Goal: Task Accomplishment & Management: Use online tool/utility

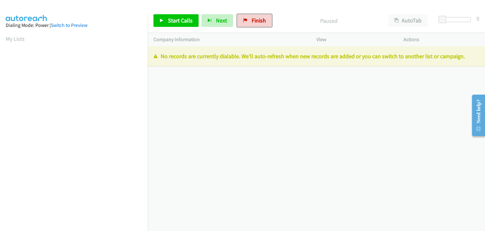
drag, startPoint x: 249, startPoint y: 16, endPoint x: 266, endPoint y: 31, distance: 22.9
click at [249, 16] on link "Finish" at bounding box center [254, 20] width 35 height 13
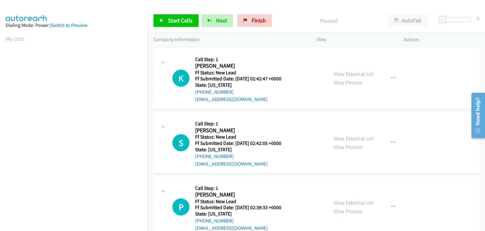
scroll to position [124, 0]
click at [349, 71] on link "View External Url" at bounding box center [354, 73] width 40 height 7
click at [169, 19] on span "Start Calls" at bounding box center [180, 20] width 25 height 7
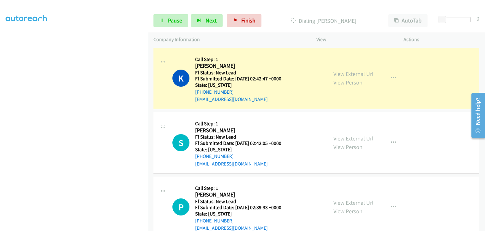
click at [351, 136] on link "View External Url" at bounding box center [354, 138] width 40 height 7
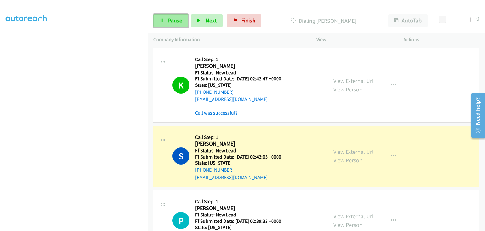
click at [178, 25] on link "Pause" at bounding box center [171, 20] width 35 height 13
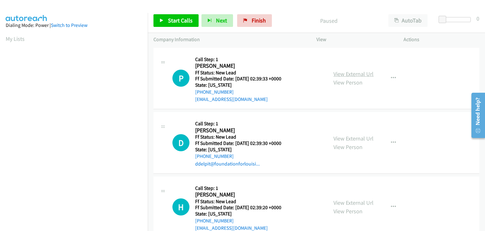
click at [342, 72] on link "View External Url" at bounding box center [354, 73] width 40 height 7
click at [168, 19] on span "Start Calls" at bounding box center [180, 20] width 25 height 7
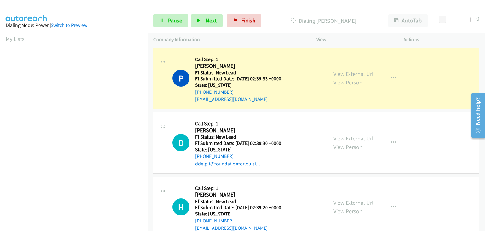
click at [350, 136] on link "View External Url" at bounding box center [354, 138] width 40 height 7
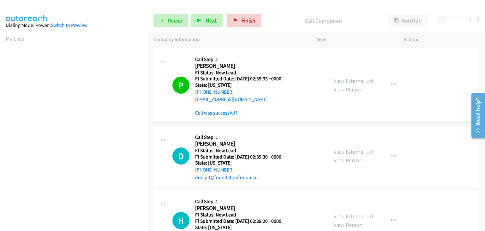
scroll to position [124, 0]
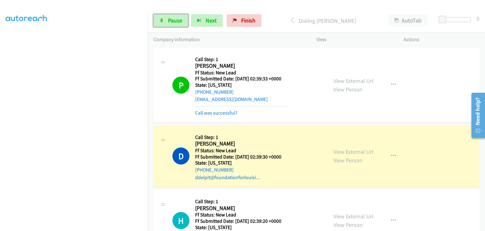
drag, startPoint x: 172, startPoint y: 25, endPoint x: 140, endPoint y: 43, distance: 36.4
click at [172, 24] on link "Pause" at bounding box center [171, 20] width 35 height 13
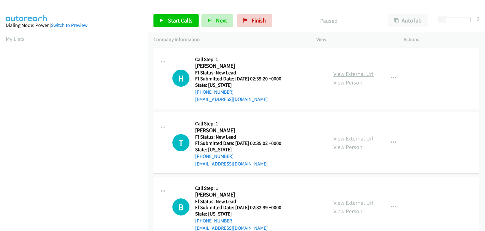
click at [342, 75] on link "View External Url" at bounding box center [354, 73] width 40 height 7
click at [185, 20] on span "Start Calls" at bounding box center [180, 20] width 25 height 7
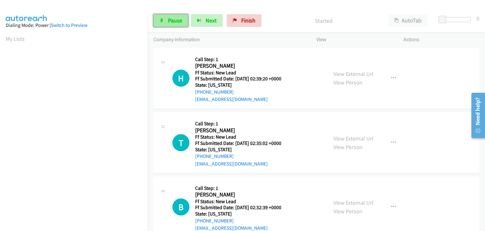
click at [173, 23] on span "Pause" at bounding box center [175, 20] width 14 height 7
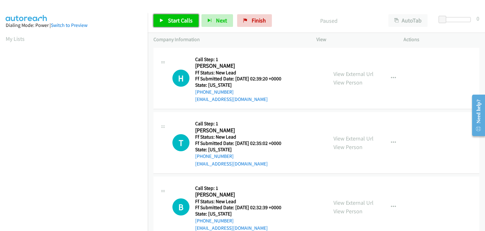
click at [182, 21] on span "Start Calls" at bounding box center [180, 20] width 25 height 7
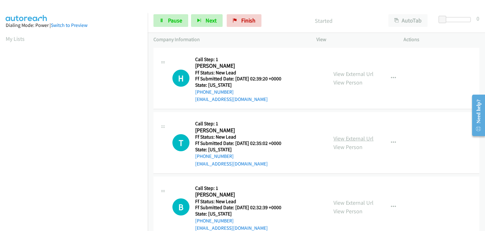
click at [355, 140] on link "View External Url" at bounding box center [354, 138] width 40 height 7
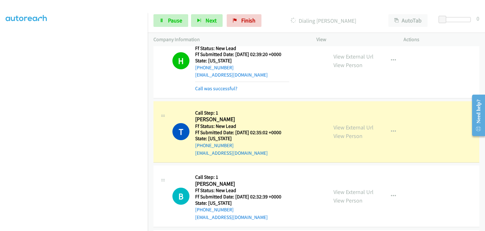
scroll to position [63, 0]
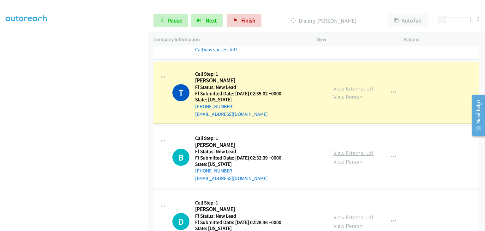
click at [353, 154] on link "View External Url" at bounding box center [354, 152] width 40 height 7
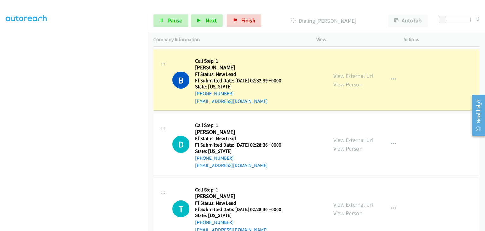
scroll to position [158, 0]
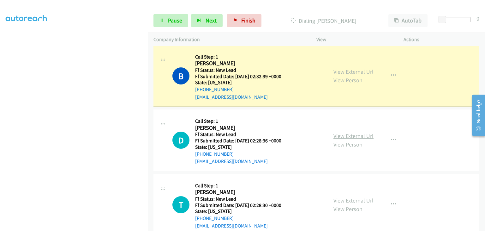
click at [347, 138] on link "View External Url" at bounding box center [354, 135] width 40 height 7
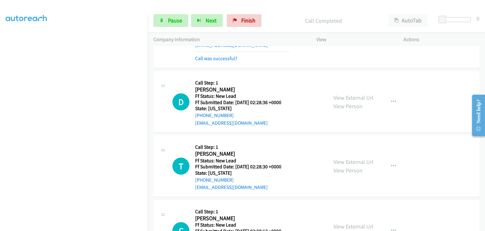
scroll to position [221, 0]
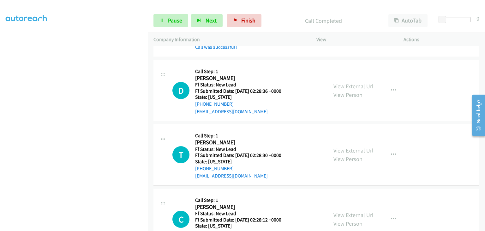
click at [340, 148] on link "View External Url" at bounding box center [354, 150] width 40 height 7
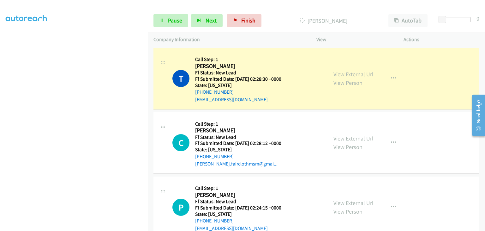
scroll to position [316, 0]
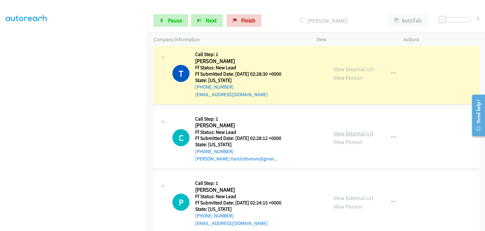
click at [344, 135] on link "View External Url" at bounding box center [354, 133] width 40 height 7
drag, startPoint x: 169, startPoint y: 16, endPoint x: 191, endPoint y: 18, distance: 21.3
click at [169, 16] on link "Pause" at bounding box center [171, 20] width 35 height 13
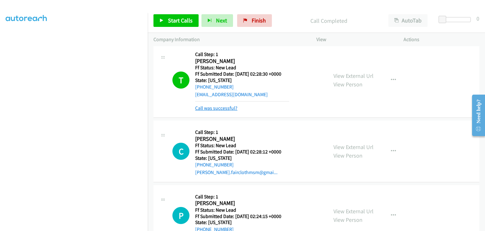
click at [223, 106] on link "Call was successful?" at bounding box center [216, 108] width 42 height 6
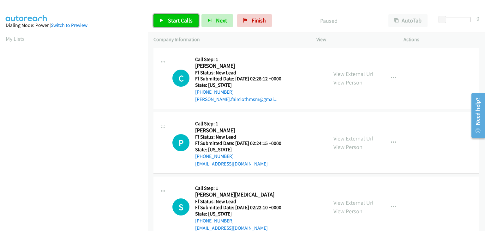
click at [169, 19] on span "Start Calls" at bounding box center [180, 20] width 25 height 7
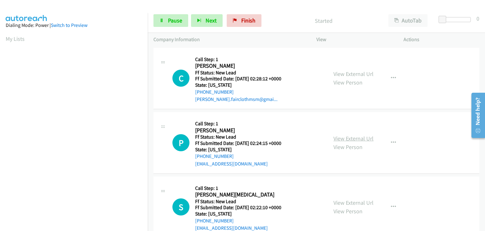
click at [346, 137] on link "View External Url" at bounding box center [354, 138] width 40 height 7
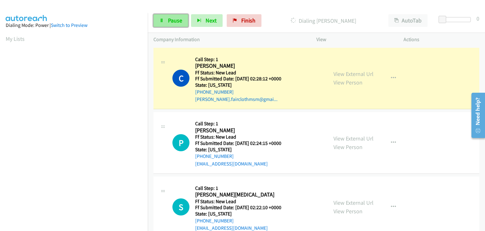
click at [164, 19] on link "Pause" at bounding box center [171, 20] width 35 height 13
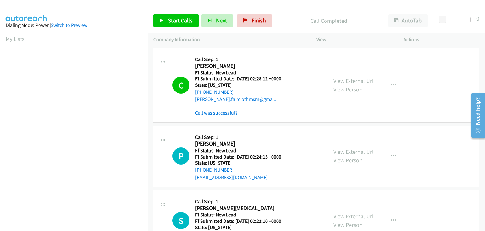
scroll to position [124, 0]
click at [222, 110] on link "Call was successful?" at bounding box center [216, 113] width 42 height 6
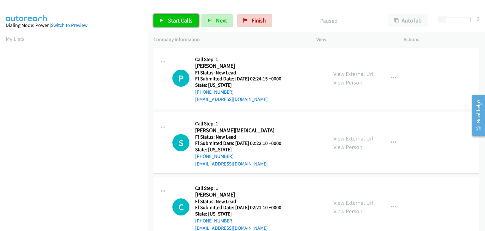
click at [185, 23] on span "Start Calls" at bounding box center [180, 20] width 25 height 7
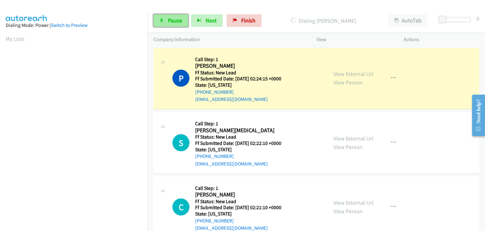
click at [173, 23] on span "Pause" at bounding box center [175, 20] width 14 height 7
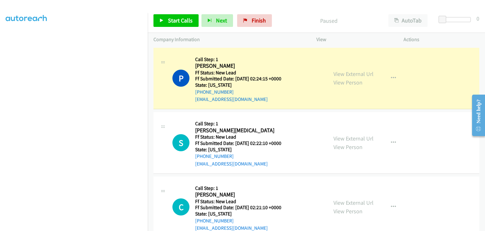
scroll to position [124, 0]
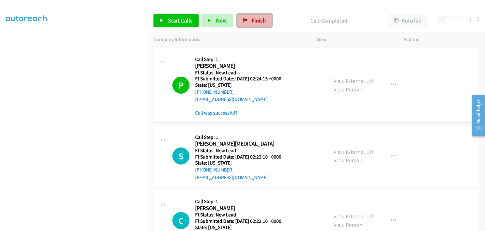
click at [246, 21] on link "Finish" at bounding box center [254, 20] width 35 height 13
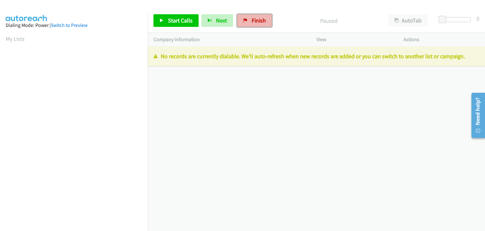
click at [255, 19] on span "Finish" at bounding box center [259, 20] width 14 height 7
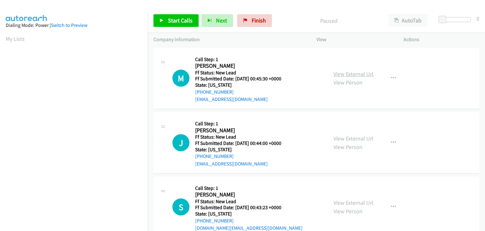
click at [365, 72] on link "View External Url" at bounding box center [354, 73] width 40 height 7
click at [188, 18] on span "Start Calls" at bounding box center [180, 20] width 25 height 7
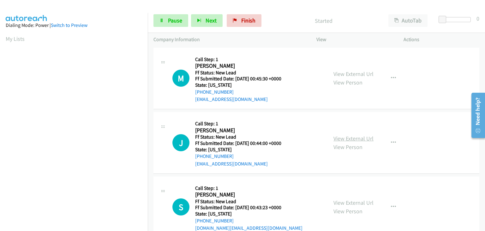
click at [344, 137] on link "View External Url" at bounding box center [354, 138] width 40 height 7
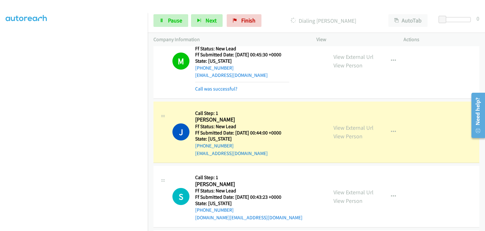
scroll to position [63, 0]
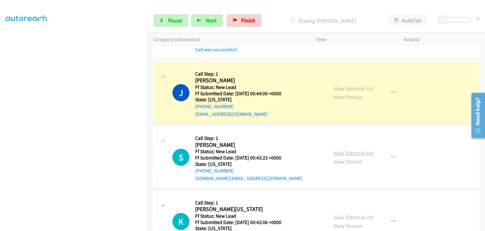
click at [341, 152] on link "View External Url" at bounding box center [354, 152] width 40 height 7
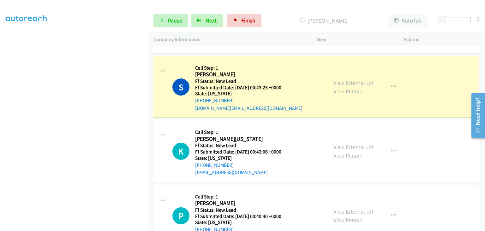
scroll to position [158, 0]
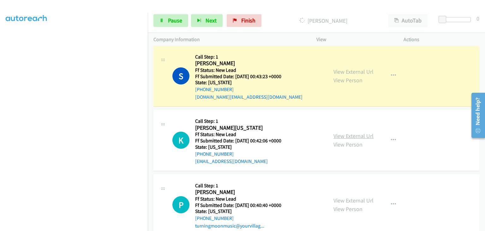
click at [363, 133] on link "View External Url" at bounding box center [354, 135] width 40 height 7
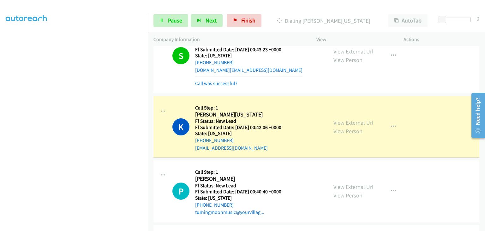
scroll to position [221, 0]
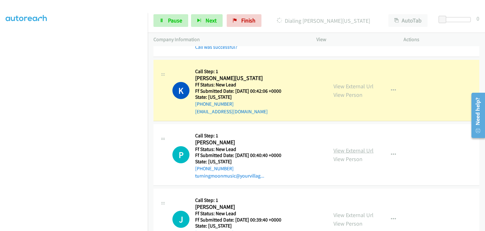
click at [355, 147] on link "View External Url" at bounding box center [354, 150] width 40 height 7
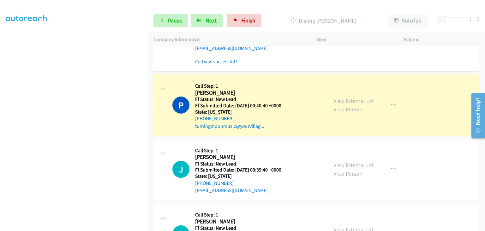
scroll to position [124, 0]
click at [341, 163] on link "View External Url" at bounding box center [354, 164] width 40 height 7
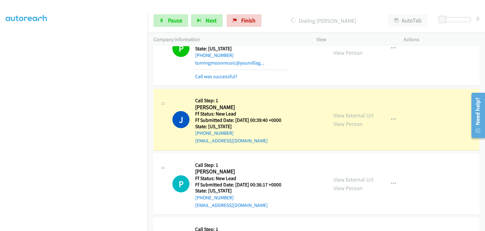
scroll to position [379, 0]
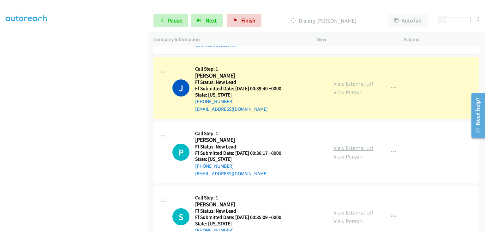
click at [355, 146] on link "View External Url" at bounding box center [354, 147] width 40 height 7
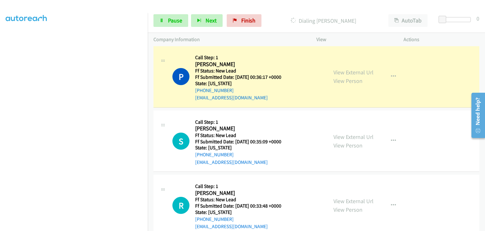
scroll to position [474, 0]
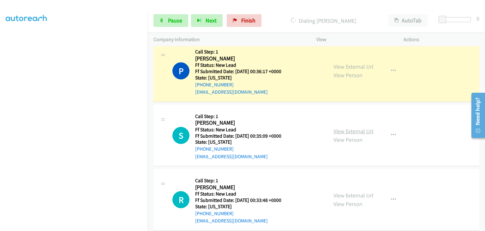
click at [360, 132] on link "View External Url" at bounding box center [354, 130] width 40 height 7
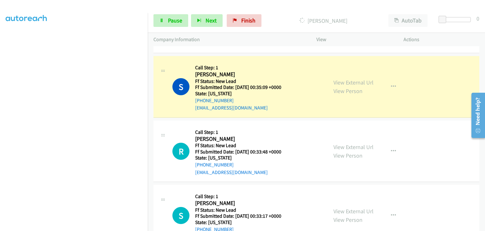
scroll to position [537, 0]
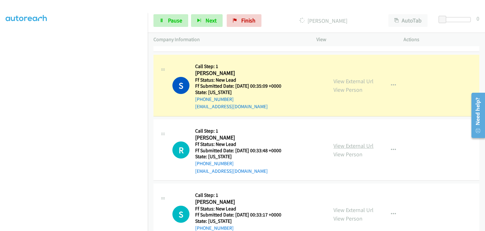
click at [351, 144] on link "View External Url" at bounding box center [354, 145] width 40 height 7
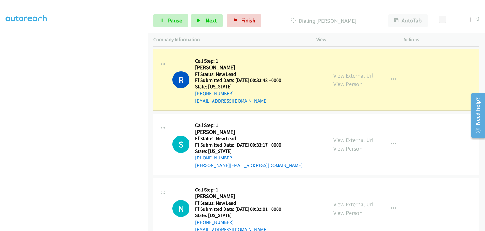
scroll to position [632, 0]
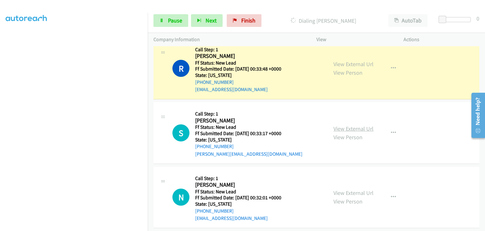
click at [343, 128] on link "View External Url" at bounding box center [354, 128] width 40 height 7
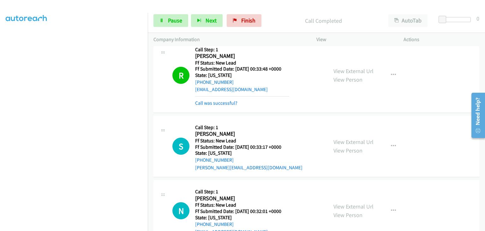
scroll to position [664, 0]
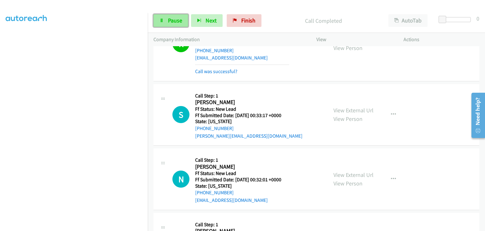
click at [181, 23] on span "Pause" at bounding box center [175, 20] width 14 height 7
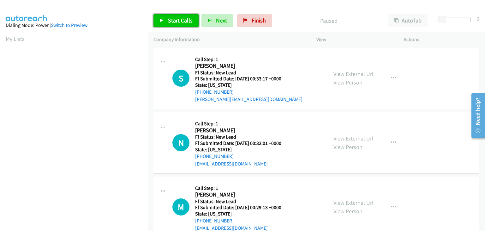
click at [177, 24] on span "Start Calls" at bounding box center [180, 20] width 25 height 7
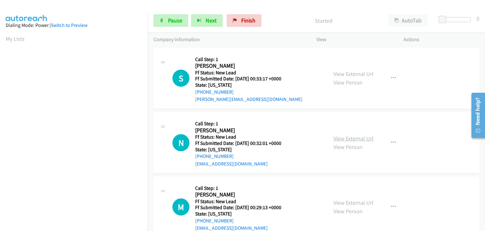
click at [349, 137] on link "View External Url" at bounding box center [354, 138] width 40 height 7
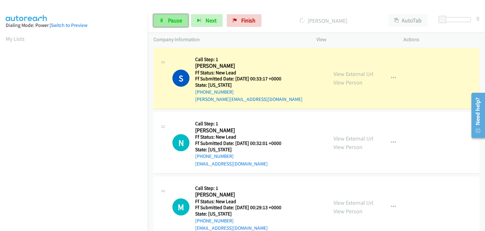
click at [180, 25] on link "Pause" at bounding box center [171, 20] width 35 height 13
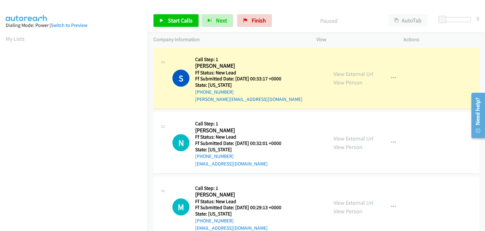
scroll to position [124, 0]
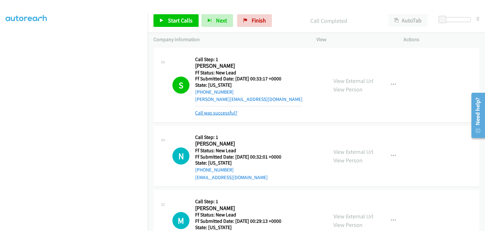
click at [220, 111] on link "Call was successful?" at bounding box center [216, 113] width 42 height 6
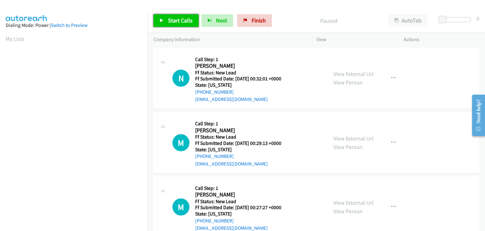
click at [183, 19] on span "Start Calls" at bounding box center [180, 20] width 25 height 7
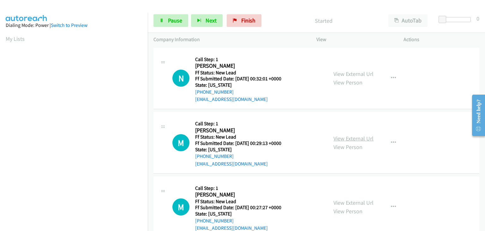
click at [356, 135] on link "View External Url" at bounding box center [354, 138] width 40 height 7
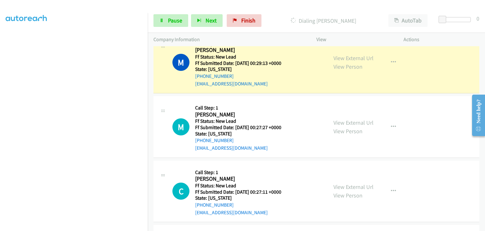
scroll to position [95, 0]
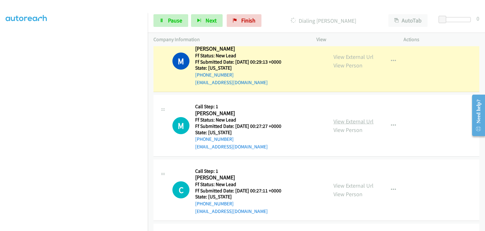
click at [363, 124] on link "View External Url" at bounding box center [354, 121] width 40 height 7
click at [168, 21] on span "Pause" at bounding box center [175, 20] width 14 height 7
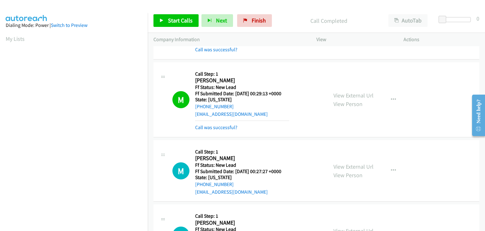
scroll to position [124, 0]
click at [225, 127] on link "Call was successful?" at bounding box center [216, 127] width 42 height 6
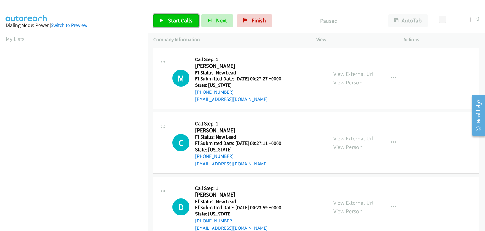
click at [184, 21] on span "Start Calls" at bounding box center [180, 20] width 25 height 7
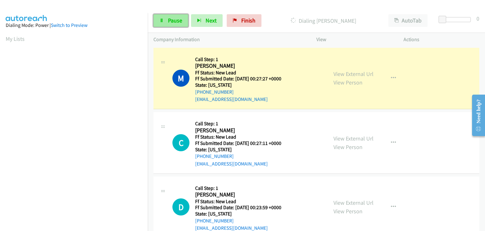
click at [168, 20] on span "Pause" at bounding box center [175, 20] width 14 height 7
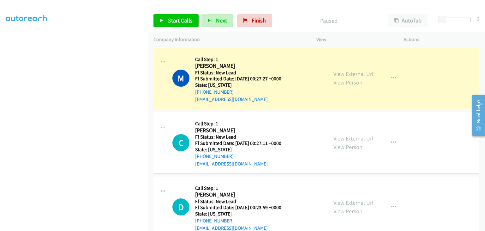
scroll to position [124, 0]
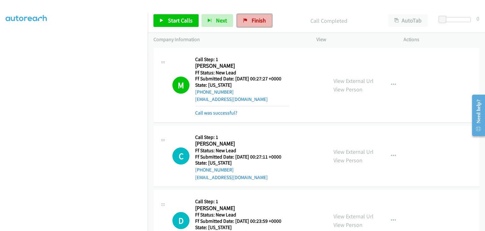
click at [254, 22] on span "Finish" at bounding box center [259, 20] width 14 height 7
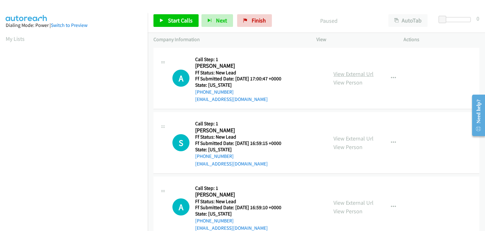
click at [347, 76] on link "View External Url" at bounding box center [354, 73] width 40 height 7
click at [180, 19] on span "Start Calls" at bounding box center [180, 20] width 25 height 7
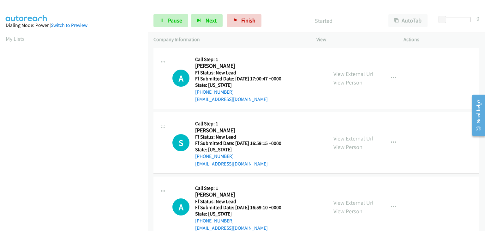
click at [361, 136] on link "View External Url" at bounding box center [354, 138] width 40 height 7
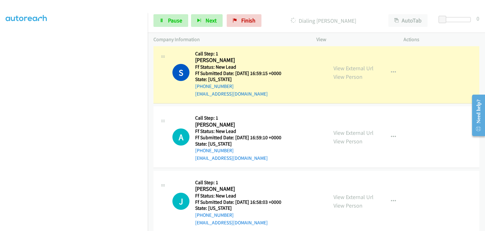
scroll to position [95, 0]
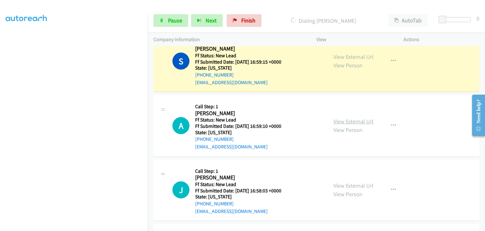
click at [346, 120] on link "View External Url" at bounding box center [354, 121] width 40 height 7
click at [166, 18] on link "Pause" at bounding box center [171, 20] width 35 height 13
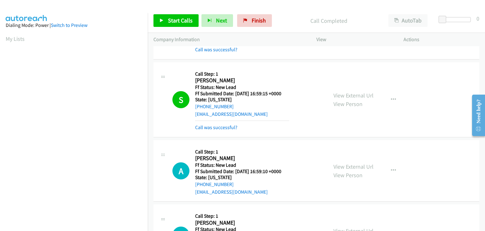
scroll to position [124, 0]
click at [221, 129] on link "Call was successful?" at bounding box center [216, 127] width 42 height 6
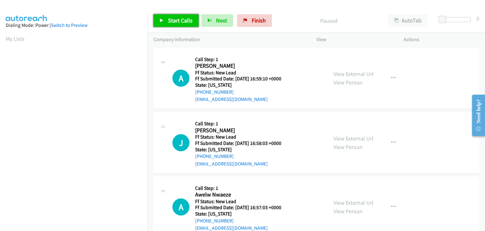
click at [183, 18] on span "Start Calls" at bounding box center [180, 20] width 25 height 7
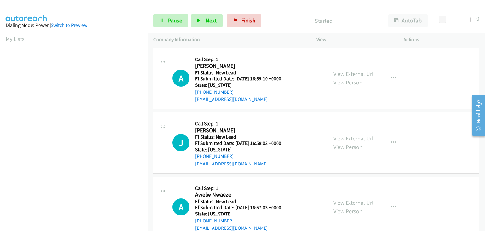
click at [364, 139] on link "View External Url" at bounding box center [354, 138] width 40 height 7
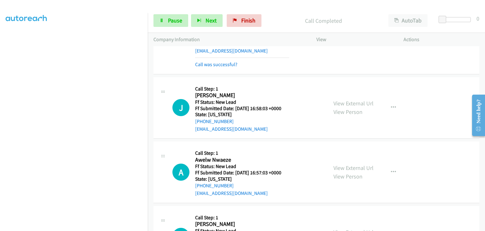
scroll to position [63, 0]
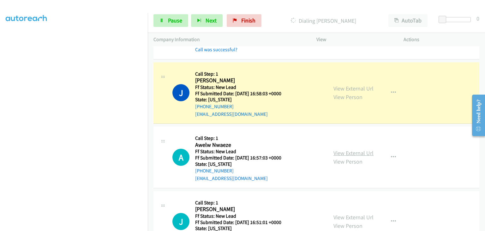
click at [347, 151] on link "View External Url" at bounding box center [354, 152] width 40 height 7
click at [166, 19] on link "Pause" at bounding box center [171, 20] width 35 height 13
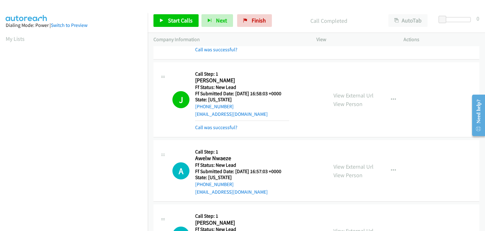
scroll to position [124, 0]
click at [220, 125] on link "Call was successful?" at bounding box center [216, 127] width 42 height 6
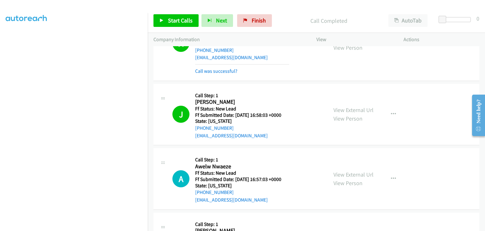
scroll to position [0, 0]
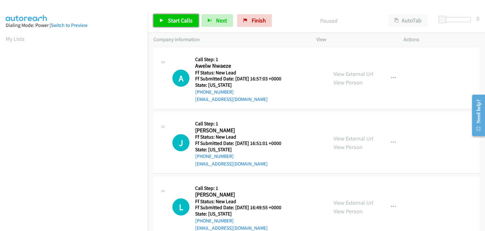
click at [181, 19] on span "Start Calls" at bounding box center [180, 20] width 25 height 7
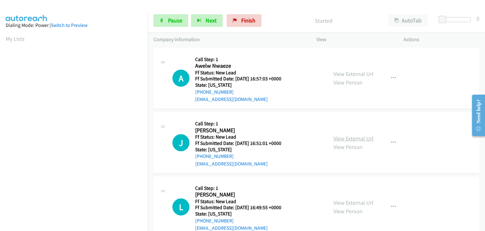
click at [349, 136] on link "View External Url" at bounding box center [354, 138] width 40 height 7
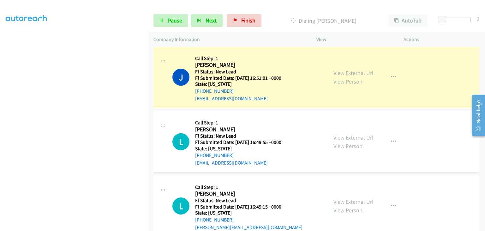
scroll to position [94, 0]
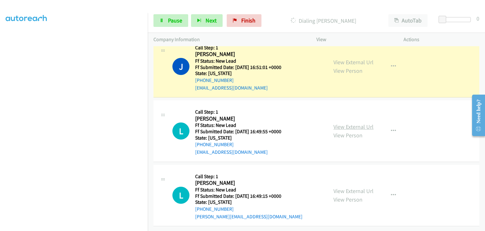
click at [344, 124] on link "View External Url" at bounding box center [354, 126] width 40 height 7
click at [173, 24] on link "Pause" at bounding box center [171, 20] width 35 height 13
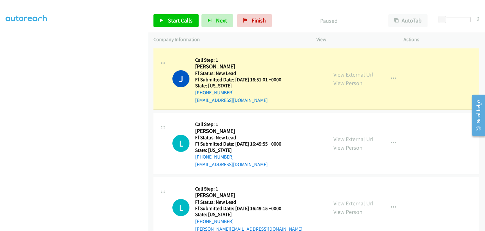
scroll to position [62, 0]
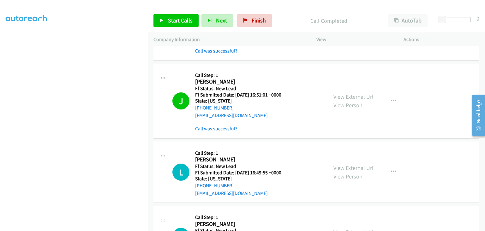
click at [225, 128] on link "Call was successful?" at bounding box center [216, 128] width 42 height 6
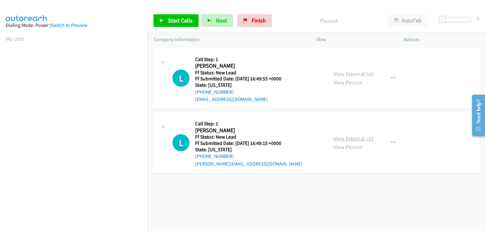
click at [359, 138] on link "View External Url" at bounding box center [354, 138] width 40 height 7
click at [174, 18] on span "Start Calls" at bounding box center [180, 20] width 25 height 7
click at [167, 22] on link "Start Calls" at bounding box center [176, 20] width 45 height 13
click at [281, 21] on p "Paused" at bounding box center [329, 20] width 97 height 9
click at [169, 23] on span "Start Calls" at bounding box center [180, 20] width 25 height 7
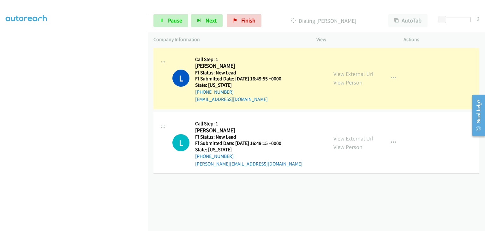
scroll to position [124, 0]
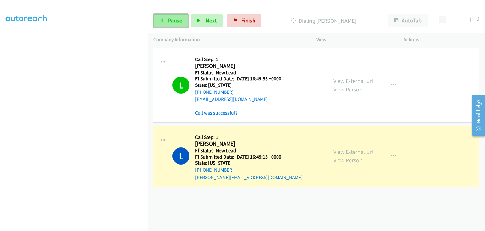
click at [179, 22] on span "Pause" at bounding box center [175, 20] width 14 height 7
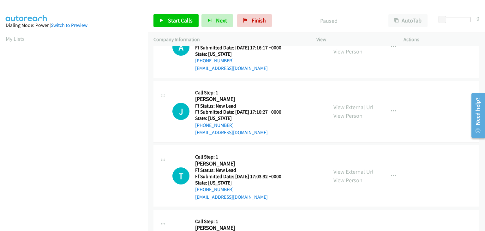
scroll to position [144, 0]
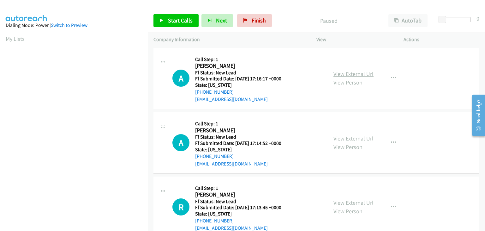
click at [344, 70] on link "View External Url" at bounding box center [354, 73] width 40 height 7
click at [180, 23] on span "Start Calls" at bounding box center [180, 20] width 25 height 7
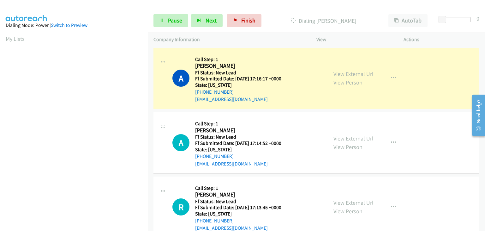
click at [355, 137] on link "View External Url" at bounding box center [354, 138] width 40 height 7
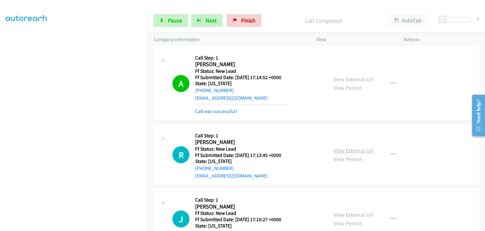
scroll to position [95, 0]
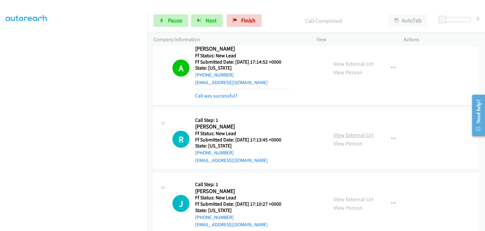
click at [346, 135] on link "View External Url" at bounding box center [354, 134] width 40 height 7
click at [178, 23] on span "Pause" at bounding box center [175, 20] width 14 height 7
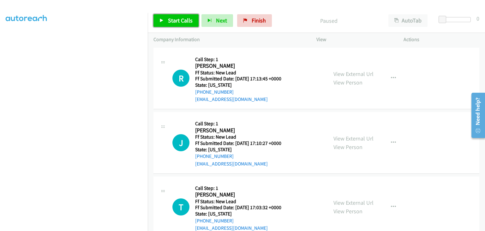
click at [176, 19] on span "Start Calls" at bounding box center [180, 20] width 25 height 7
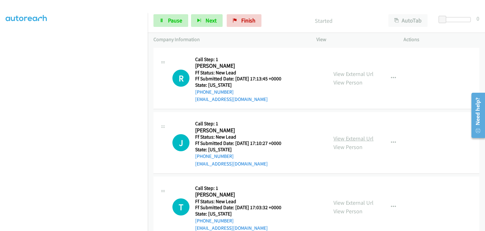
click at [347, 138] on link "View External Url" at bounding box center [354, 138] width 40 height 7
click at [166, 16] on link "Pause" at bounding box center [171, 20] width 35 height 13
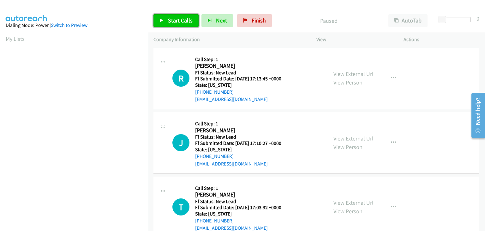
click at [187, 20] on span "Start Calls" at bounding box center [180, 20] width 25 height 7
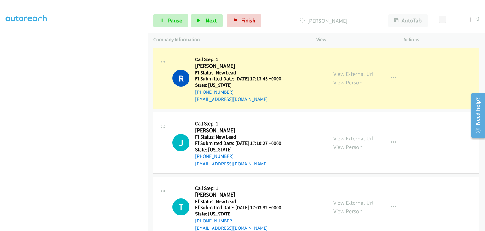
scroll to position [124, 0]
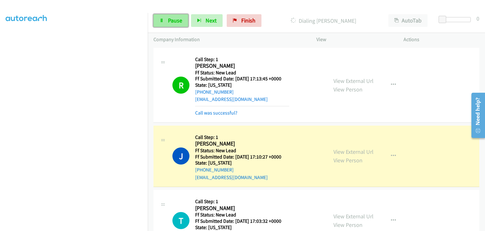
click at [179, 19] on span "Pause" at bounding box center [175, 20] width 14 height 7
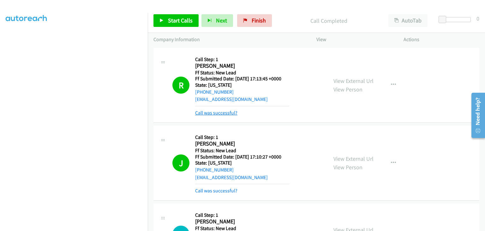
click at [215, 113] on link "Call was successful?" at bounding box center [216, 113] width 42 height 6
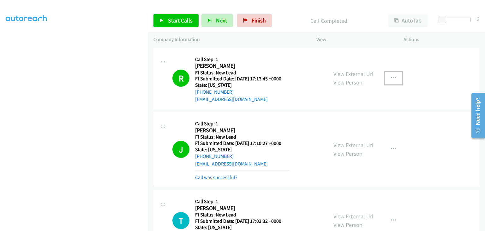
click at [394, 82] on button "button" at bounding box center [393, 78] width 17 height 13
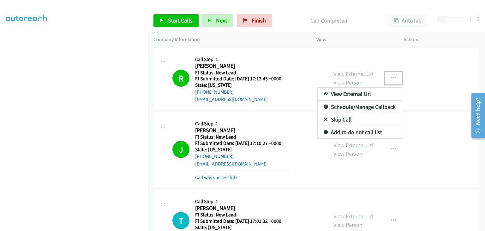
click at [353, 132] on link "Add to do not call list" at bounding box center [360, 132] width 84 height 13
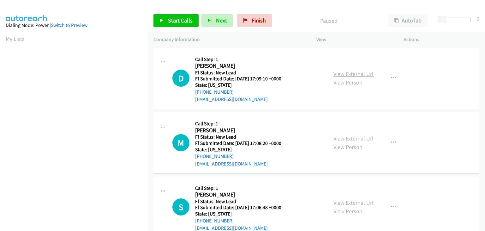
click at [344, 71] on link "View External Url" at bounding box center [354, 73] width 40 height 7
drag, startPoint x: 176, startPoint y: 17, endPoint x: 334, endPoint y: 24, distance: 158.1
click at [176, 17] on span "Start Calls" at bounding box center [180, 20] width 25 height 7
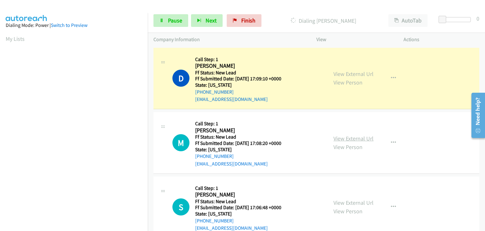
click at [341, 138] on link "View External Url" at bounding box center [354, 138] width 40 height 7
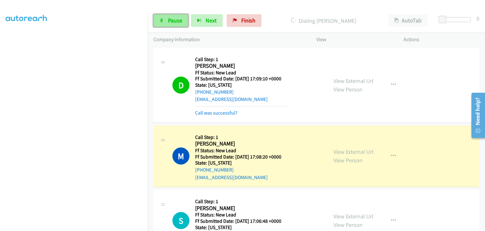
click at [182, 22] on link "Pause" at bounding box center [171, 20] width 35 height 13
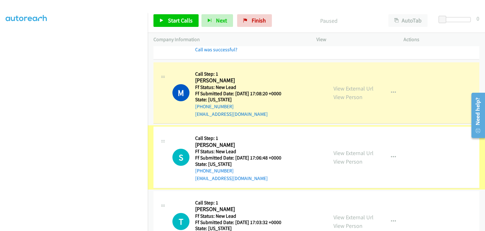
scroll to position [63, 0]
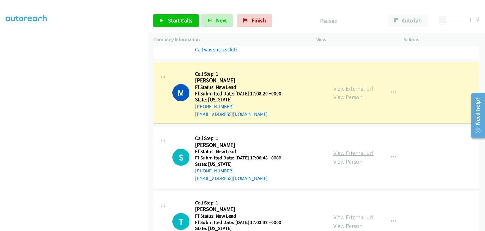
click at [349, 151] on link "View External Url" at bounding box center [354, 152] width 40 height 7
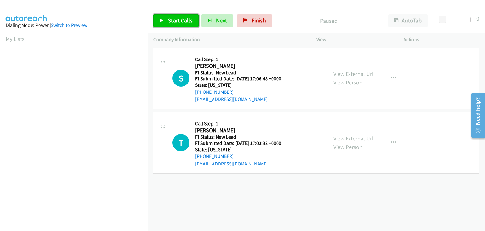
click at [172, 20] on span "Start Calls" at bounding box center [180, 20] width 25 height 7
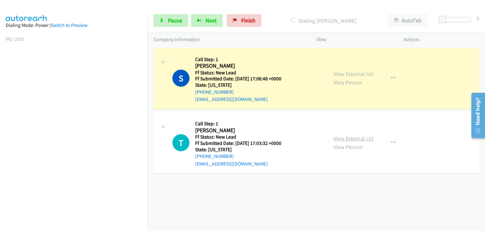
click at [351, 137] on link "View External Url" at bounding box center [354, 138] width 40 height 7
drag, startPoint x: 175, startPoint y: 23, endPoint x: 336, endPoint y: 98, distance: 176.9
click at [175, 23] on span "Pause" at bounding box center [175, 20] width 14 height 7
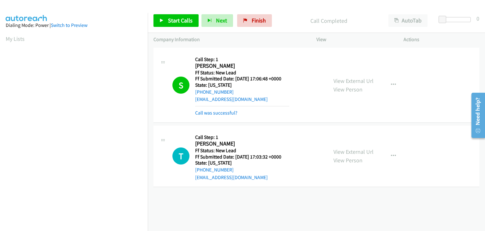
scroll to position [124, 0]
click at [217, 108] on mb0 "Call was successful?" at bounding box center [242, 111] width 94 height 11
click at [231, 112] on link "Call was successful?" at bounding box center [216, 113] width 42 height 6
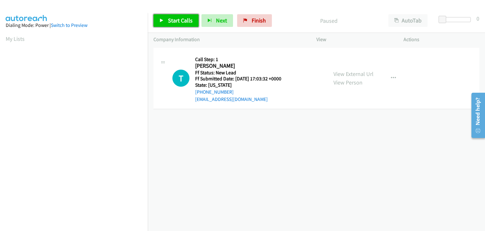
click at [181, 21] on span "Start Calls" at bounding box center [180, 20] width 25 height 7
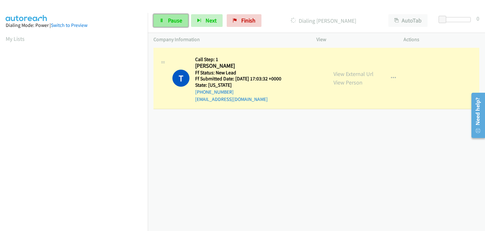
click at [182, 23] on link "Pause" at bounding box center [171, 20] width 35 height 13
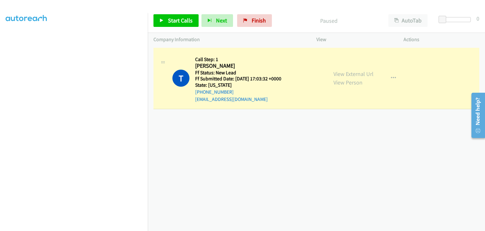
scroll to position [124, 0]
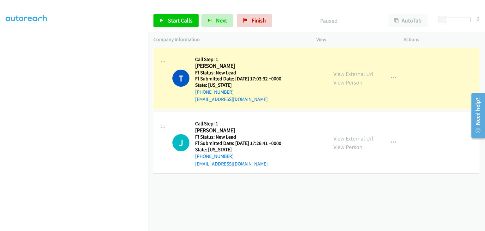
click at [358, 140] on link "View External Url" at bounding box center [354, 138] width 40 height 7
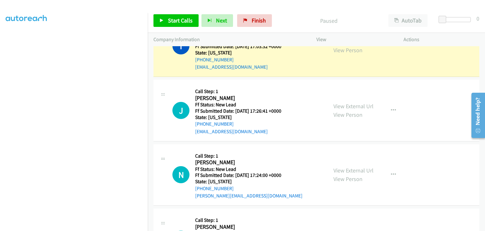
scroll to position [0, 0]
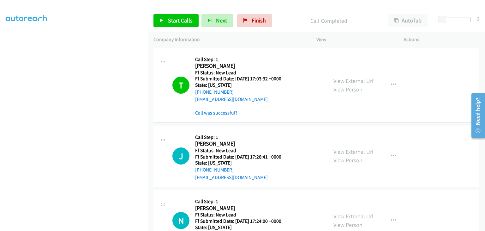
click at [221, 111] on link "Call was successful?" at bounding box center [216, 113] width 42 height 6
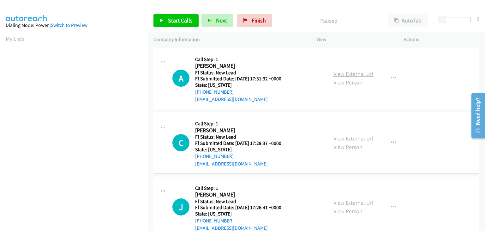
click at [351, 76] on link "View External Url" at bounding box center [354, 73] width 40 height 7
click at [169, 21] on span "Start Calls" at bounding box center [180, 20] width 25 height 7
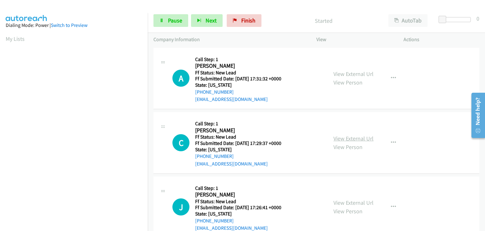
click at [355, 139] on link "View External Url" at bounding box center [354, 138] width 40 height 7
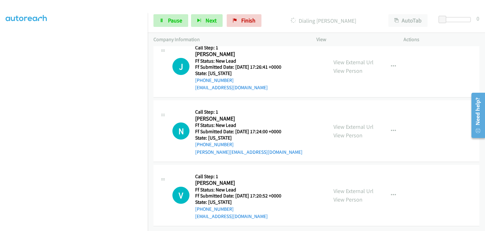
scroll to position [124, 0]
click at [178, 22] on span "Pause" at bounding box center [175, 20] width 14 height 7
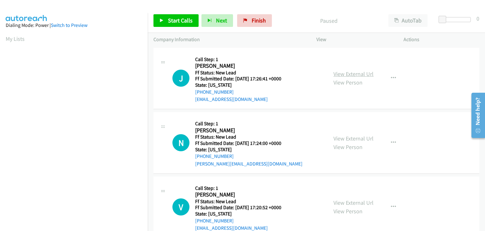
click at [359, 75] on link "View External Url" at bounding box center [354, 73] width 40 height 7
click at [185, 19] on span "Start Calls" at bounding box center [180, 20] width 25 height 7
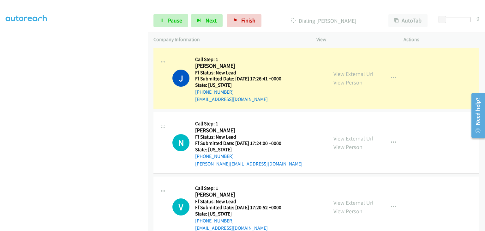
scroll to position [124, 0]
click at [343, 137] on link "View External Url" at bounding box center [354, 138] width 40 height 7
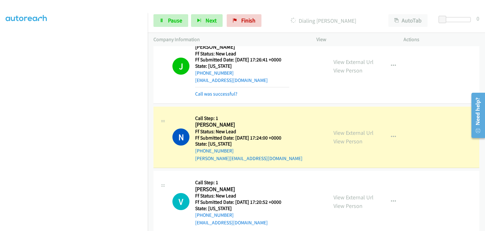
scroll to position [29, 0]
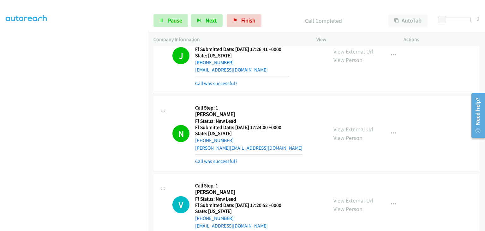
click at [348, 197] on link "View External Url" at bounding box center [354, 200] width 40 height 7
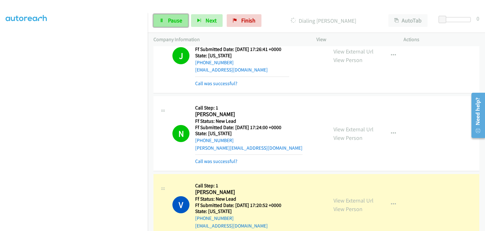
click at [161, 21] on icon at bounding box center [162, 21] width 4 height 4
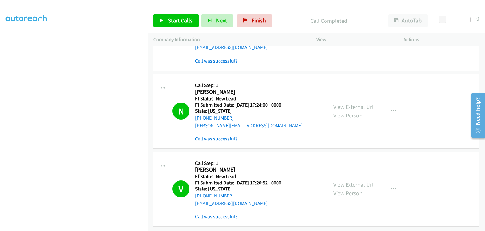
scroll to position [0, 0]
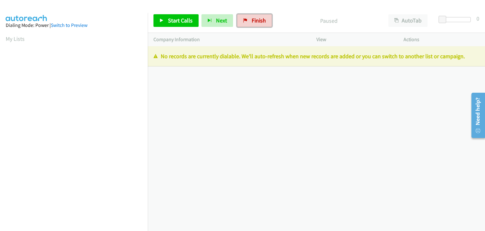
click at [250, 25] on link "Finish" at bounding box center [254, 20] width 35 height 13
click at [253, 24] on link "Finish" at bounding box center [254, 20] width 35 height 13
click at [252, 18] on span "Finish" at bounding box center [259, 20] width 14 height 7
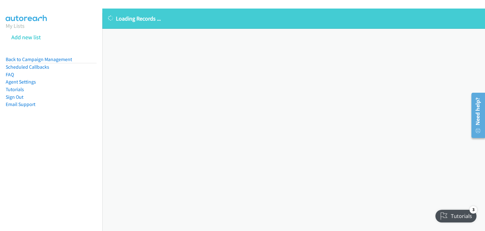
click at [220, 80] on div "Loading Records ... Sorry, something went wrong please try again." at bounding box center [293, 120] width 383 height 222
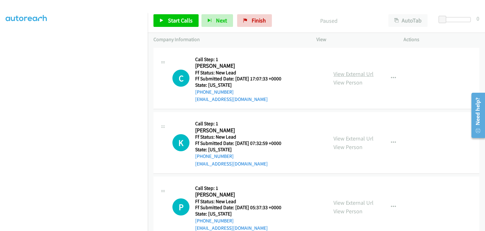
click at [349, 75] on link "View External Url" at bounding box center [354, 73] width 40 height 7
click at [183, 22] on span "Start Calls" at bounding box center [180, 20] width 25 height 7
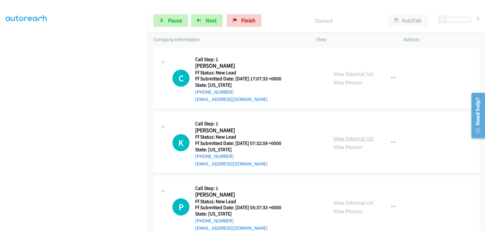
click at [350, 139] on link "View External Url" at bounding box center [354, 138] width 40 height 7
click at [175, 24] on link "Pause" at bounding box center [171, 20] width 35 height 13
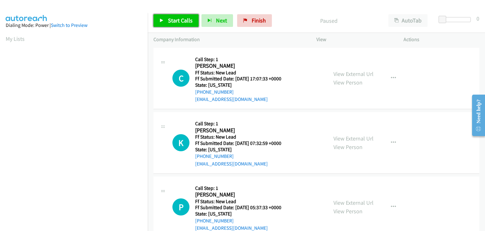
click at [178, 17] on span "Start Calls" at bounding box center [180, 20] width 25 height 7
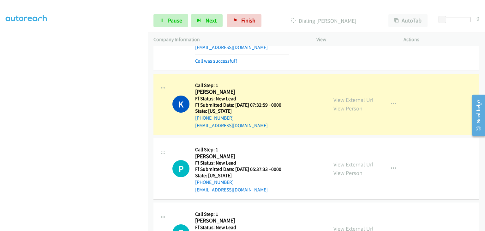
scroll to position [63, 0]
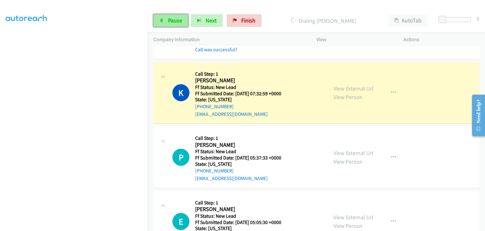
click at [168, 17] on span "Pause" at bounding box center [175, 20] width 14 height 7
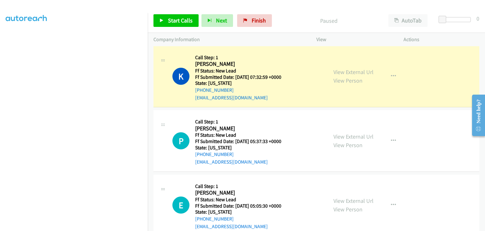
scroll to position [94, 0]
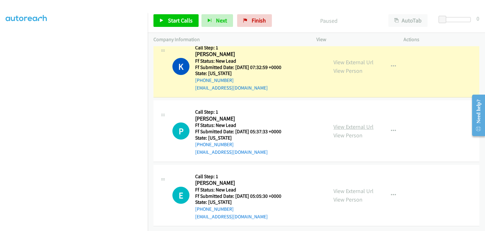
click at [358, 125] on link "View External Url" at bounding box center [354, 126] width 40 height 7
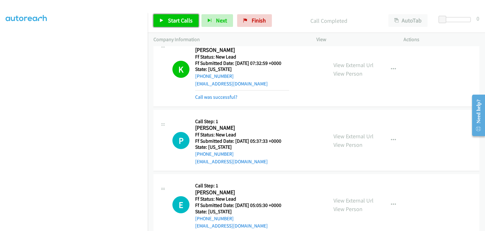
click at [176, 21] on span "Start Calls" at bounding box center [180, 20] width 25 height 7
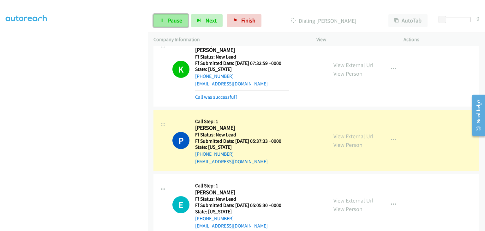
click at [170, 18] on span "Pause" at bounding box center [175, 20] width 14 height 7
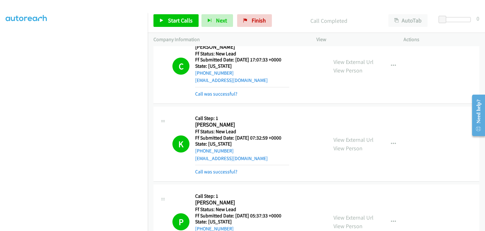
scroll to position [0, 0]
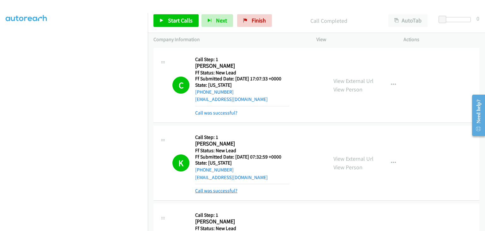
click at [230, 189] on link "Call was successful?" at bounding box center [216, 190] width 42 height 6
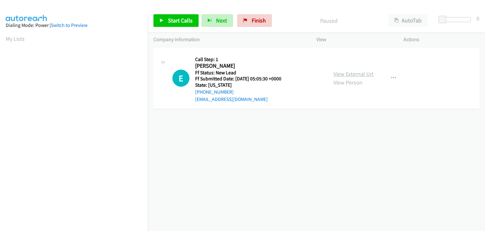
click at [362, 72] on link "View External Url" at bounding box center [354, 73] width 40 height 7
click at [185, 22] on span "Start Calls" at bounding box center [180, 20] width 25 height 7
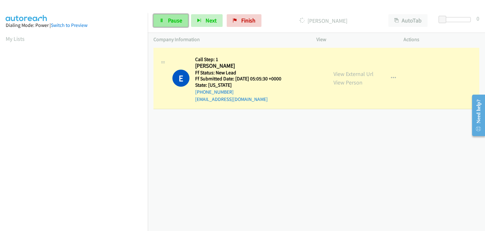
click at [169, 20] on span "Pause" at bounding box center [175, 20] width 14 height 7
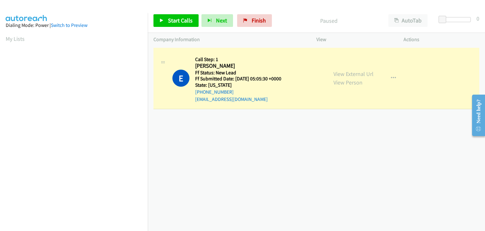
scroll to position [124, 0]
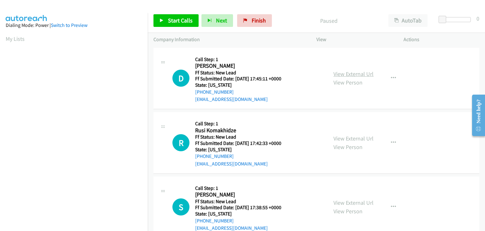
click at [340, 74] on link "View External Url" at bounding box center [354, 73] width 40 height 7
click at [182, 22] on span "Start Calls" at bounding box center [180, 20] width 25 height 7
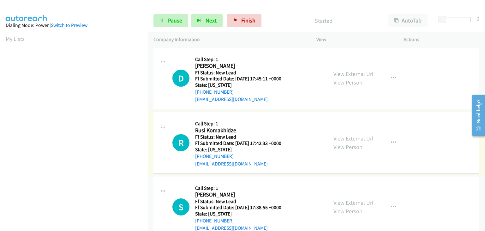
click at [340, 139] on link "View External Url" at bounding box center [354, 138] width 40 height 7
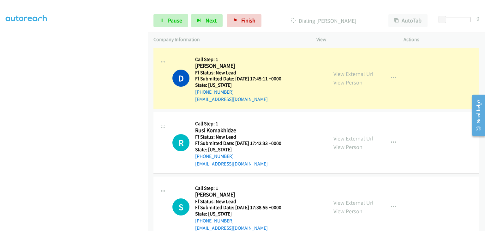
scroll to position [124, 0]
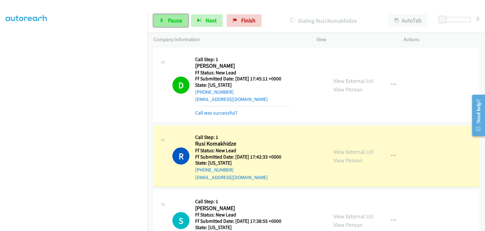
click at [173, 25] on link "Pause" at bounding box center [171, 20] width 35 height 13
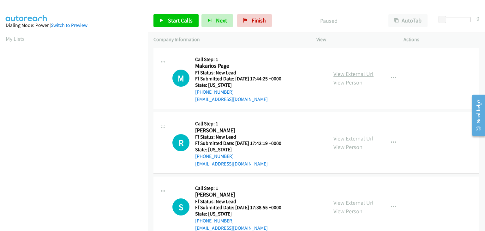
click at [356, 76] on link "View External Url" at bounding box center [354, 73] width 40 height 7
click at [191, 22] on span "Start Calls" at bounding box center [180, 20] width 25 height 7
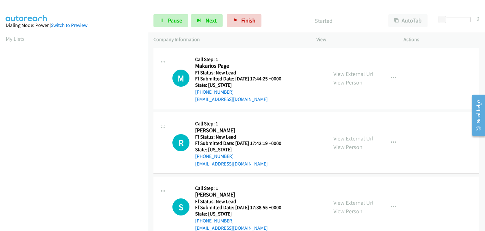
click at [366, 138] on link "View External Url" at bounding box center [354, 138] width 40 height 7
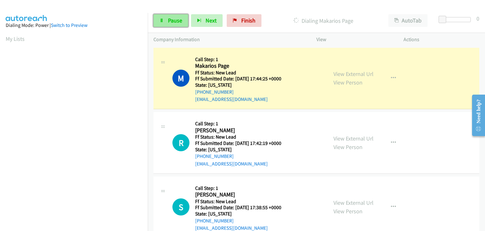
click at [178, 25] on link "Pause" at bounding box center [171, 20] width 35 height 13
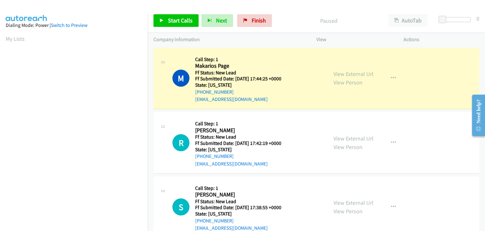
scroll to position [124, 0]
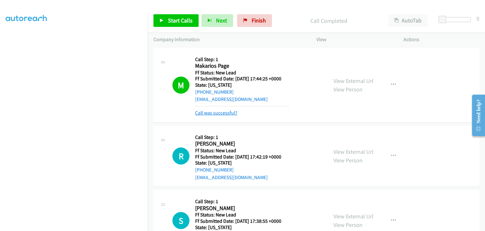
click at [227, 112] on link "Call was successful?" at bounding box center [216, 113] width 42 height 6
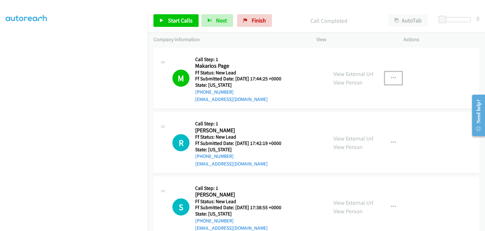
click at [391, 79] on icon "button" at bounding box center [393, 78] width 5 height 5
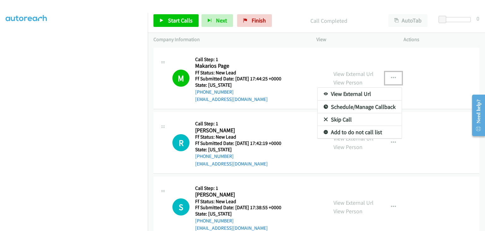
click at [340, 133] on link "Add to do not call list" at bounding box center [360, 132] width 84 height 13
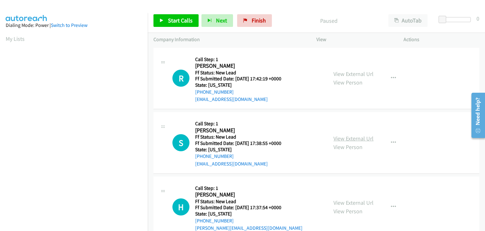
click at [343, 137] on link "View External Url" at bounding box center [354, 138] width 40 height 7
click at [186, 23] on span "Start Calls" at bounding box center [180, 20] width 25 height 7
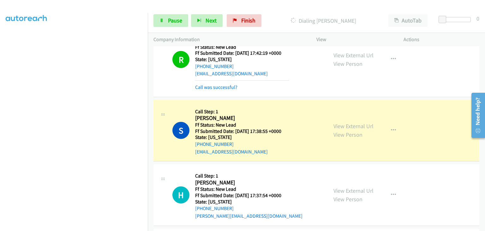
scroll to position [63, 0]
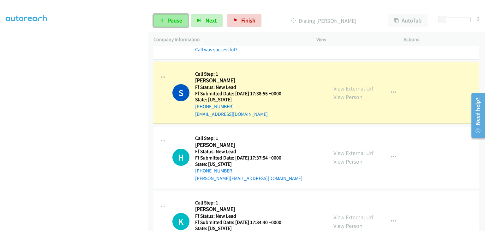
click at [177, 20] on span "Pause" at bounding box center [175, 20] width 14 height 7
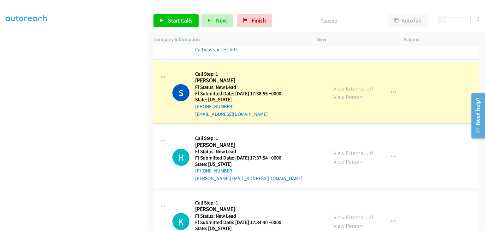
scroll to position [124, 0]
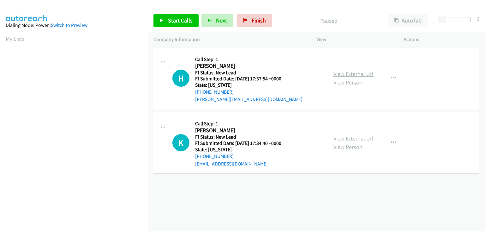
click at [360, 73] on link "View External Url" at bounding box center [354, 73] width 40 height 7
click at [175, 16] on link "Start Calls" at bounding box center [176, 20] width 45 height 13
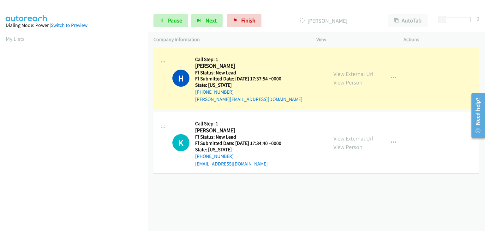
click at [347, 135] on link "View External Url" at bounding box center [354, 138] width 40 height 7
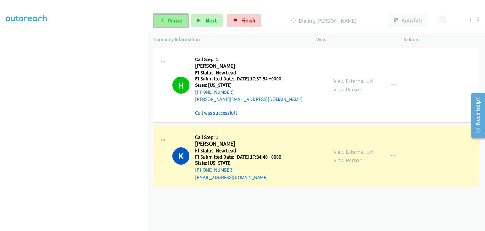
click at [169, 23] on span "Pause" at bounding box center [175, 20] width 14 height 7
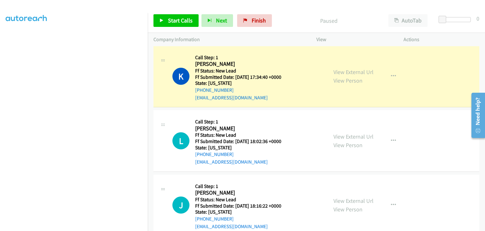
scroll to position [65, 0]
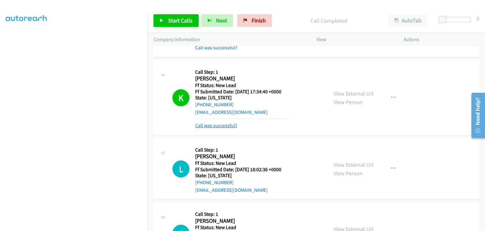
click at [222, 125] on link "Call was successful?" at bounding box center [216, 125] width 42 height 6
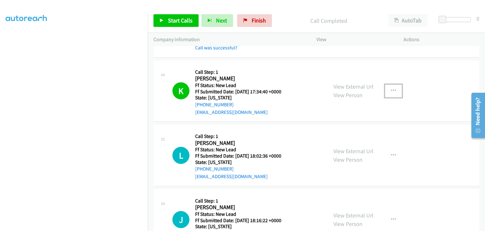
click at [394, 91] on button "button" at bounding box center [393, 90] width 17 height 13
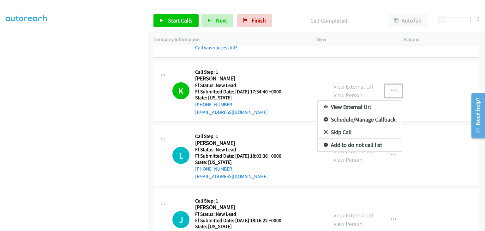
click at [343, 143] on link "Add to do not call list" at bounding box center [360, 144] width 84 height 13
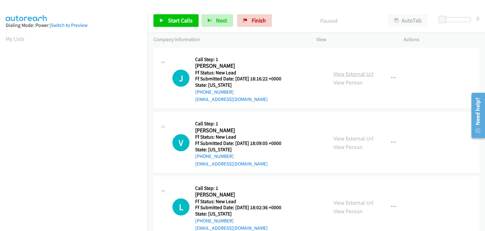
click at [362, 76] on link "View External Url" at bounding box center [354, 73] width 40 height 7
click at [385, 78] on button "button" at bounding box center [393, 78] width 17 height 13
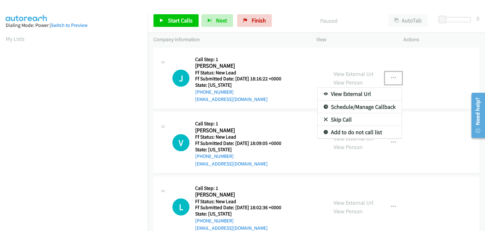
click at [342, 120] on link "Skip Call" at bounding box center [360, 119] width 84 height 13
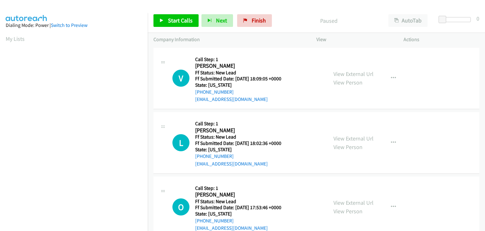
click at [341, 77] on div "View External Url View Person" at bounding box center [354, 78] width 40 height 17
click at [341, 73] on link "View External Url" at bounding box center [354, 73] width 40 height 7
click at [171, 17] on span "Start Calls" at bounding box center [180, 20] width 25 height 7
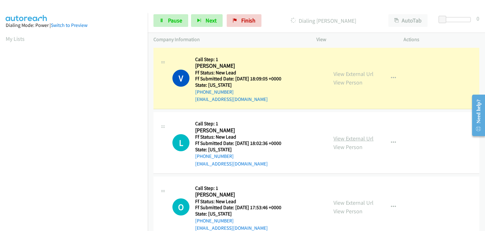
click at [354, 136] on link "View External Url" at bounding box center [354, 138] width 40 height 7
click at [182, 23] on span "Pause" at bounding box center [175, 20] width 14 height 7
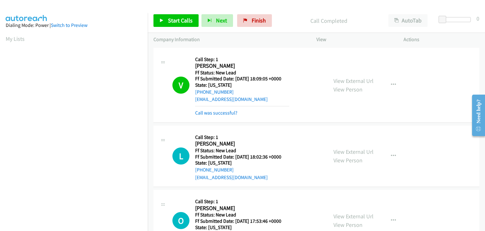
scroll to position [124, 0]
click at [218, 112] on link "Call was successful?" at bounding box center [216, 113] width 42 height 6
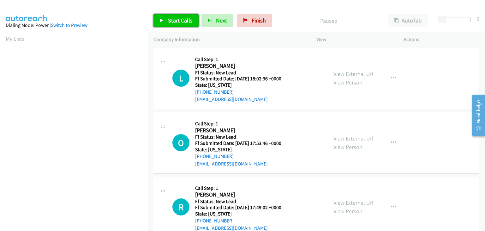
click at [186, 21] on span "Start Calls" at bounding box center [180, 20] width 25 height 7
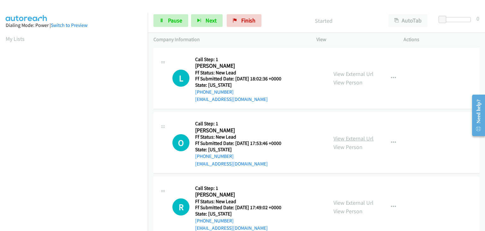
click at [355, 138] on link "View External Url" at bounding box center [354, 138] width 40 height 7
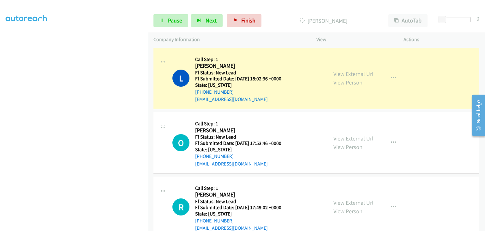
scroll to position [63, 0]
click at [170, 14] on div "Start Calls Pause Next Finish Dialing [PERSON_NAME] Nwugballa AutoTab AutoTab 0" at bounding box center [316, 21] width 337 height 24
click at [163, 21] on icon at bounding box center [162, 21] width 4 height 4
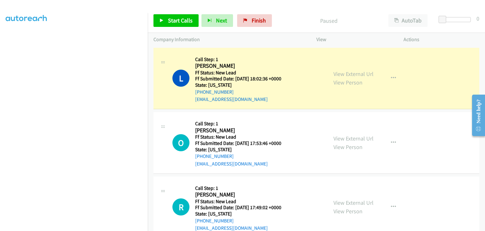
scroll to position [124, 0]
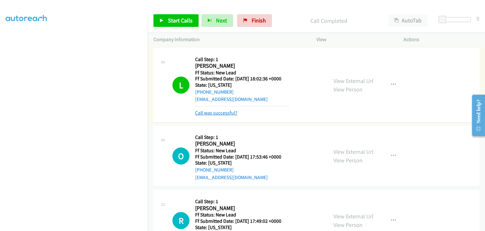
click at [218, 111] on link "Call was successful?" at bounding box center [216, 113] width 42 height 6
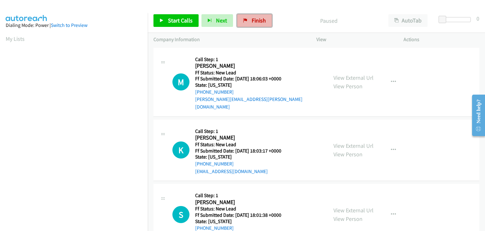
click at [245, 26] on link "Finish" at bounding box center [254, 20] width 35 height 13
